Goal: Task Accomplishment & Management: Use online tool/utility

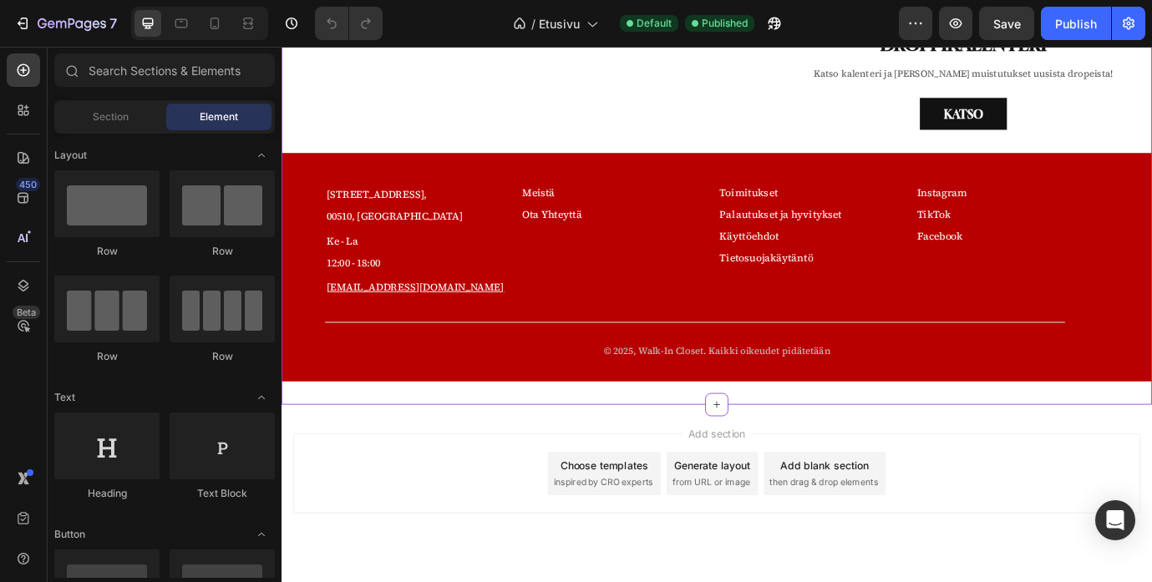
scroll to position [3063, 0]
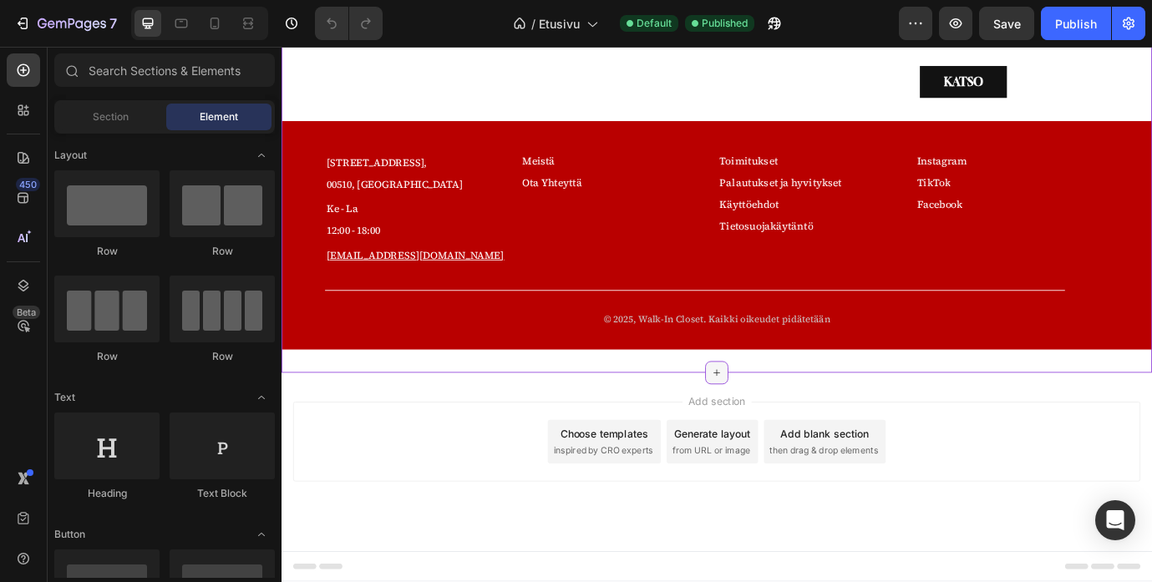
click at [779, 418] on icon at bounding box center [782, 422] width 13 height 13
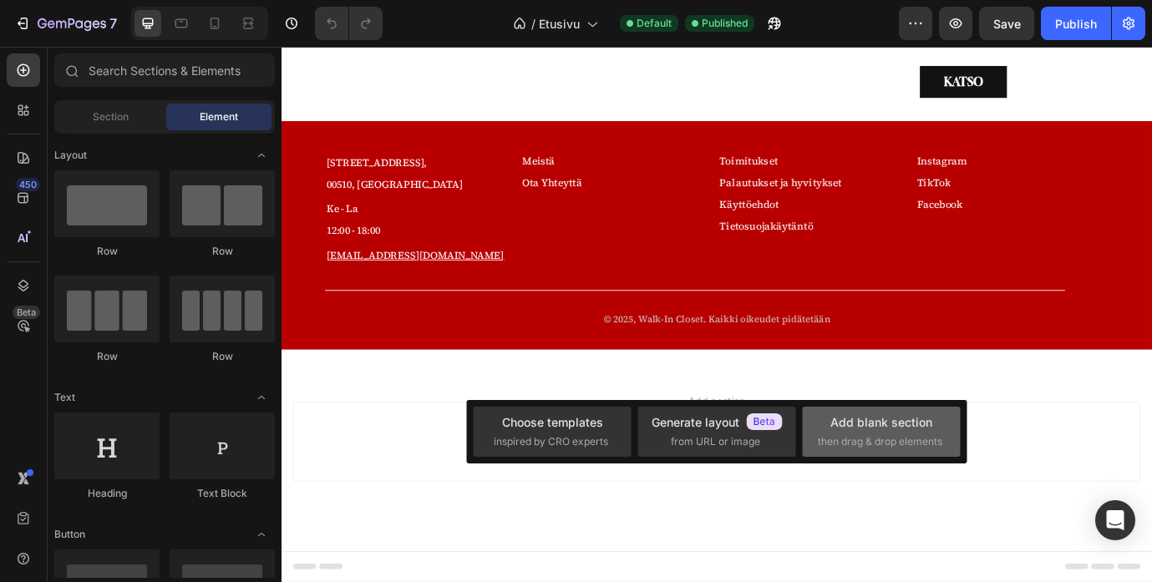
click at [853, 440] on span "then drag & drop elements" at bounding box center [880, 441] width 124 height 15
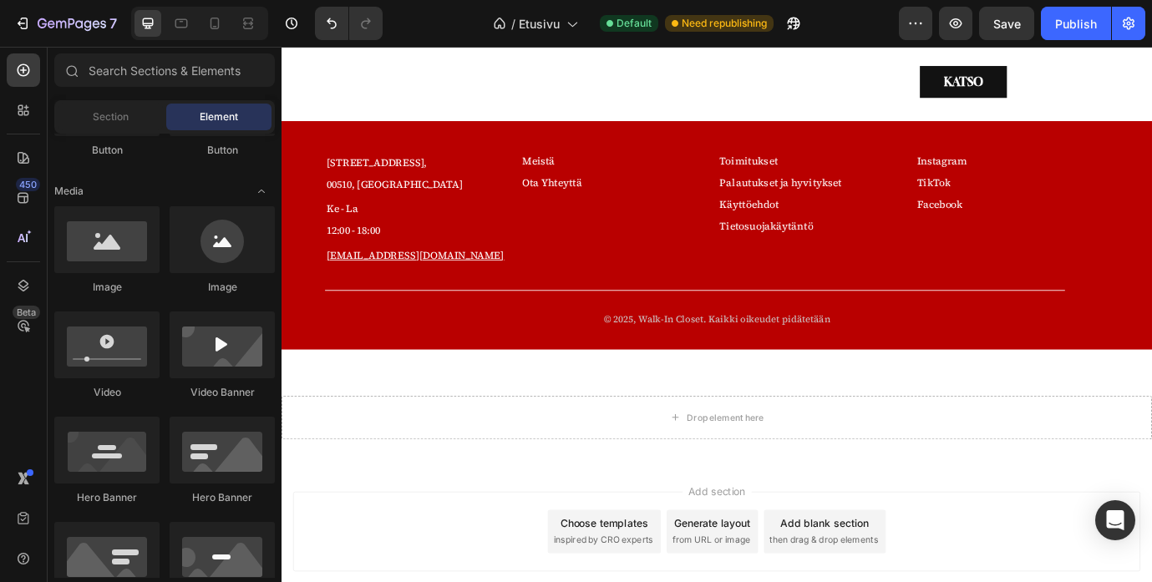
scroll to position [0, 0]
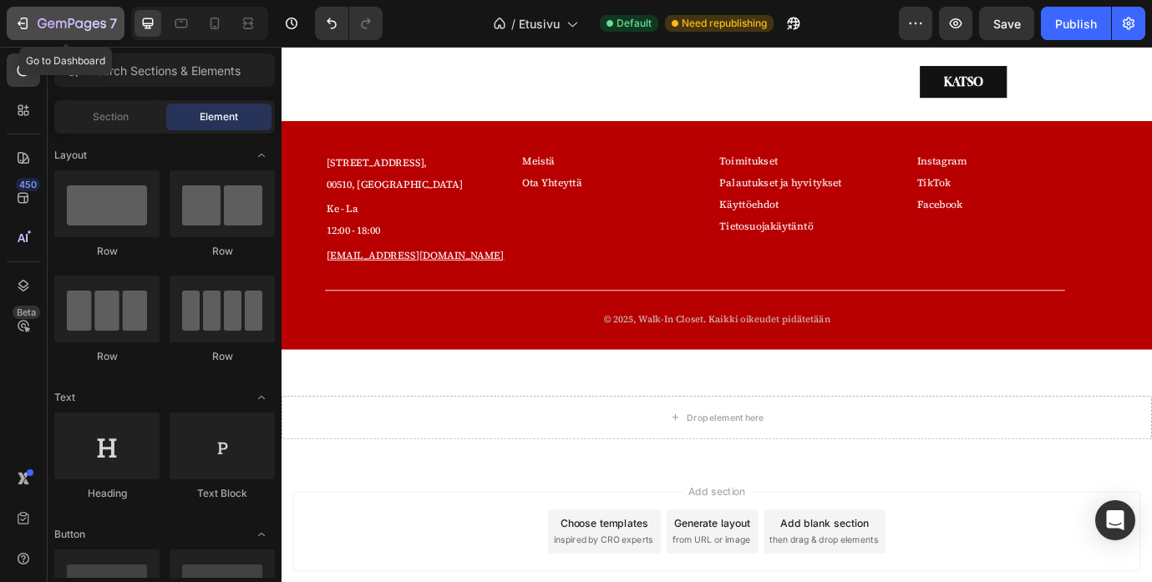
click at [49, 20] on icon "button" at bounding box center [72, 25] width 68 height 14
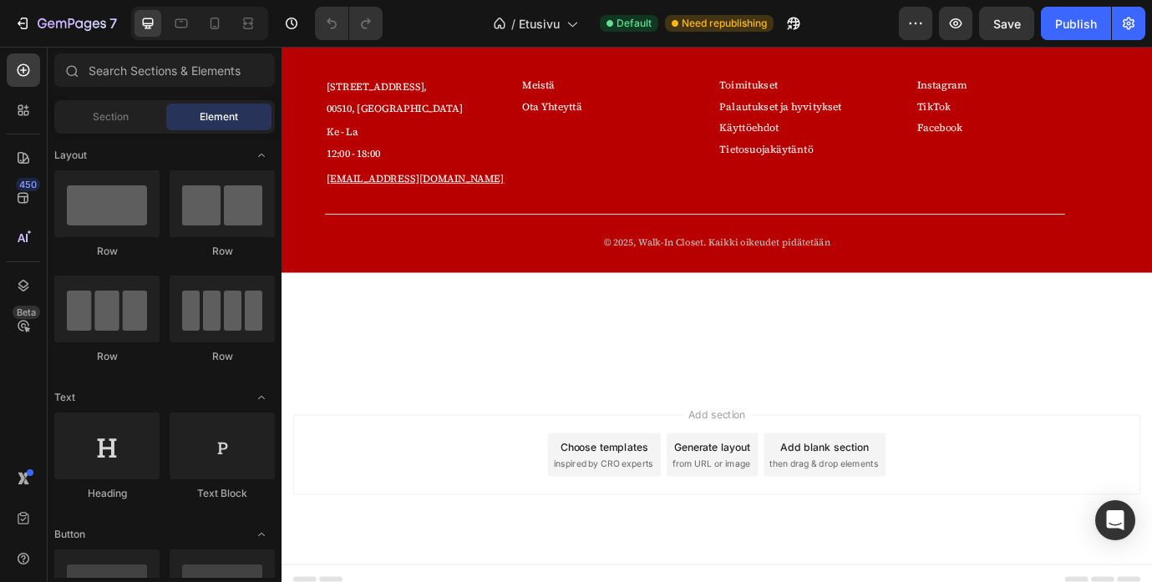
scroll to position [2927, 0]
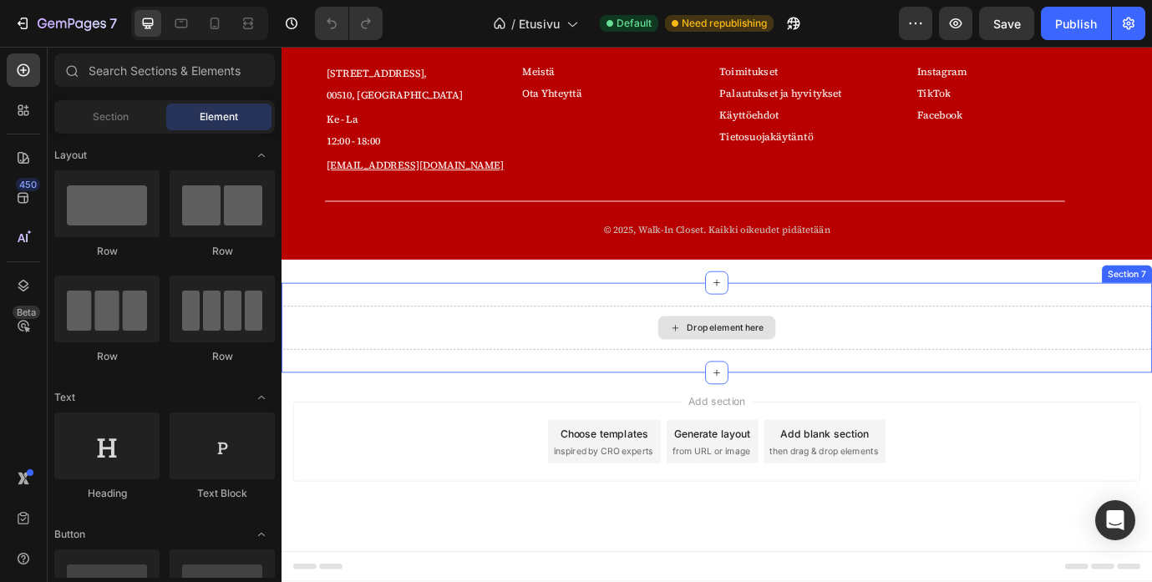
click at [608, 371] on div "Drop element here" at bounding box center [782, 371] width 1002 height 50
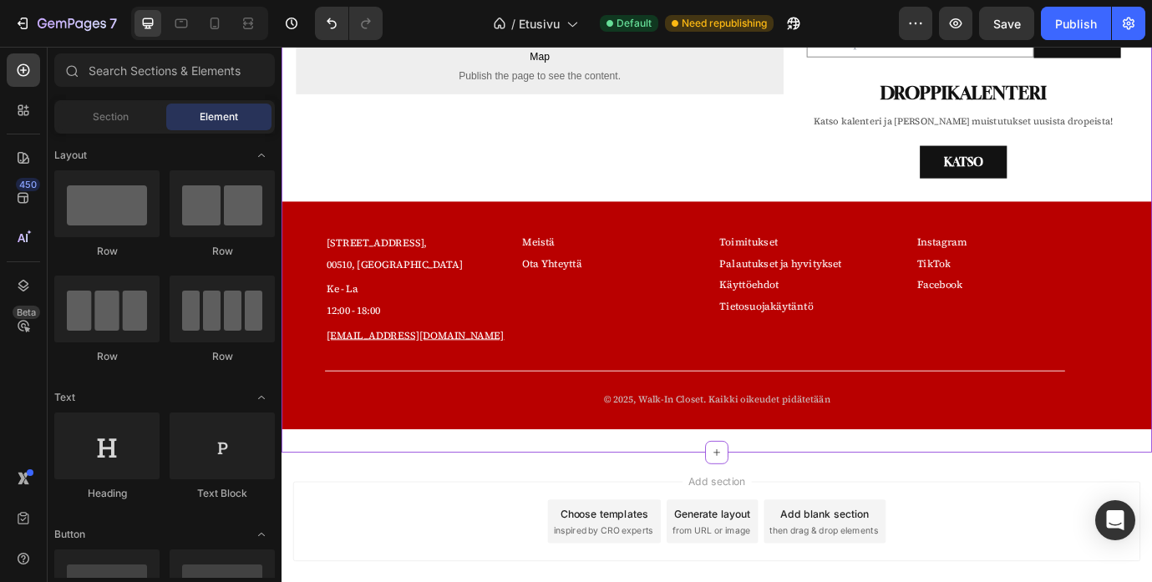
scroll to position [2734, 0]
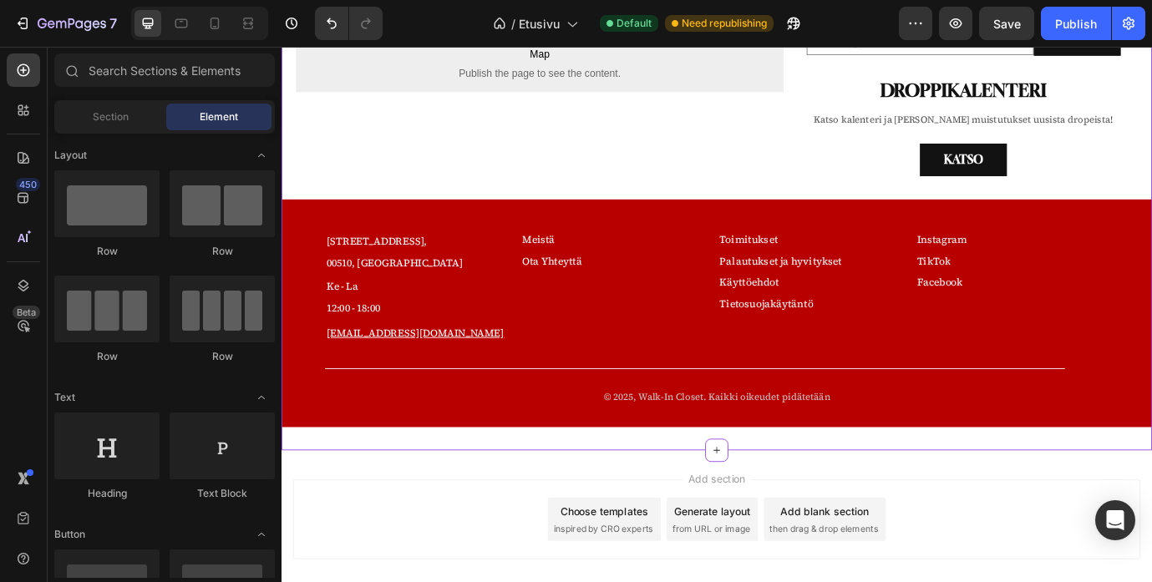
click at [726, 374] on div "Meistä Button Ota Yhteyttä Button Row" at bounding box center [669, 323] width 221 height 134
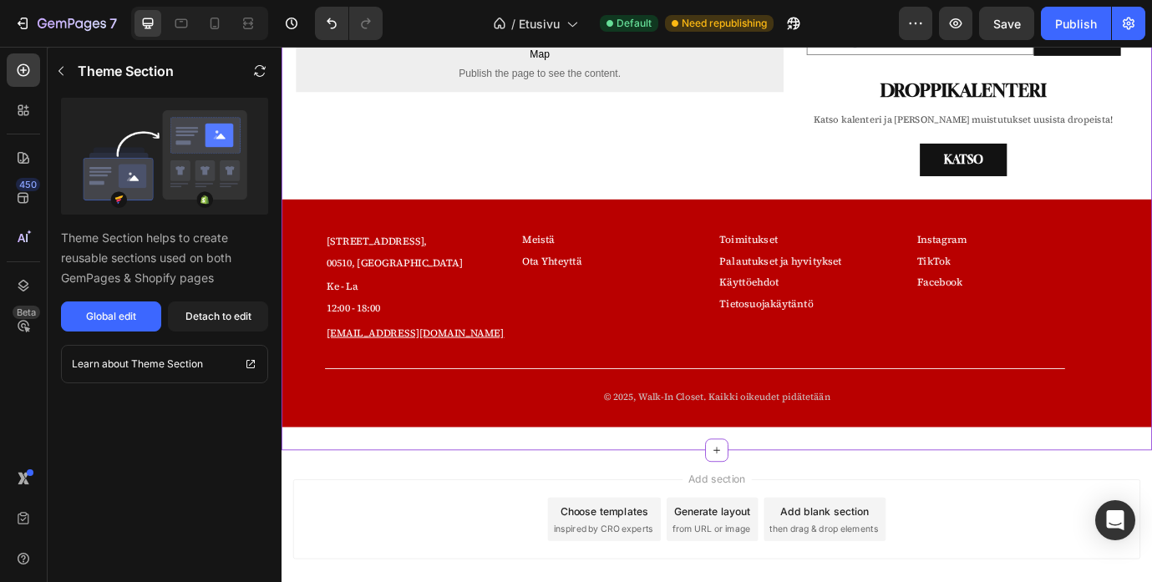
click at [726, 374] on div "Meistä Button Ota Yhteyttä Button Row" at bounding box center [669, 323] width 221 height 134
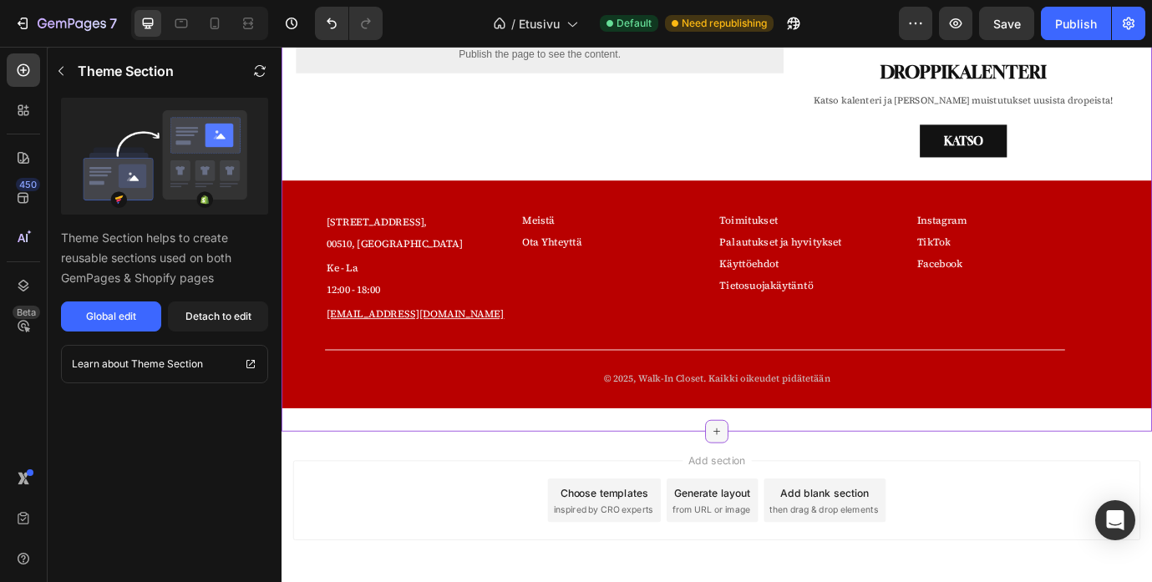
scroll to position [2823, 0]
